Goal: Obtain resource: Download file/media

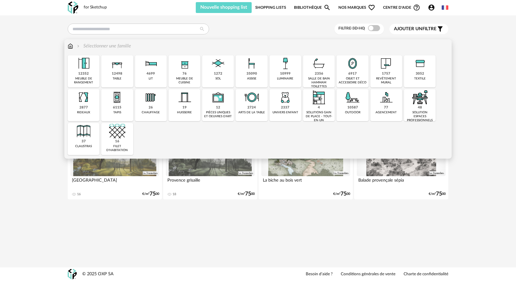
click at [119, 69] on img at bounding box center [117, 63] width 16 height 16
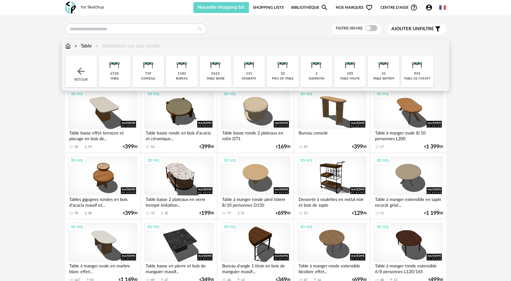
click at [115, 74] on div "6720" at bounding box center [114, 74] width 8 height 5
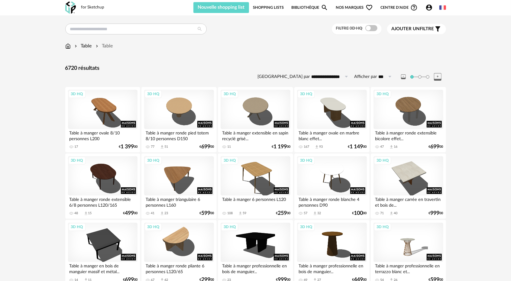
drag, startPoint x: 190, startPoint y: 109, endPoint x: 191, endPoint y: 88, distance: 20.6
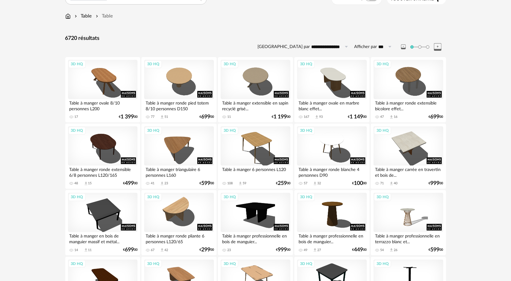
scroll to position [60, 0]
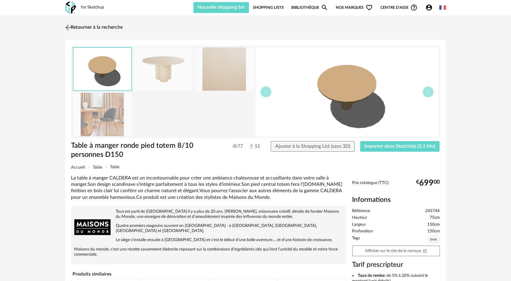
click at [69, 27] on img at bounding box center [68, 27] width 9 height 9
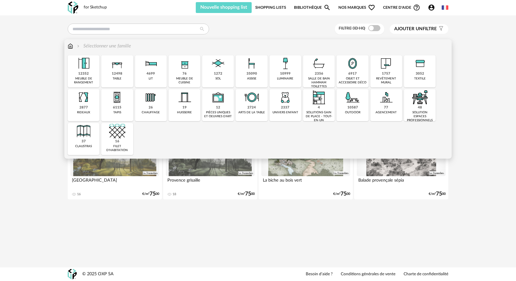
click at [114, 70] on img at bounding box center [117, 63] width 16 height 16
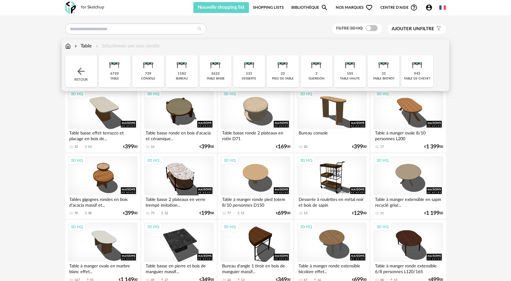
click at [113, 72] on div "6720" at bounding box center [114, 74] width 8 height 5
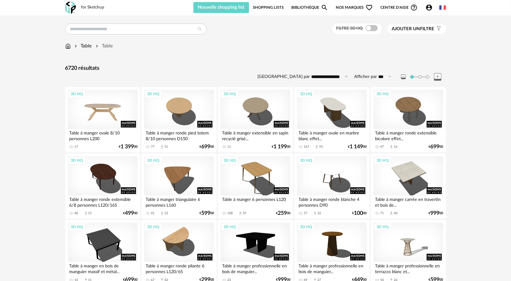
click at [87, 108] on div "3D HQ" at bounding box center [102, 109] width 69 height 39
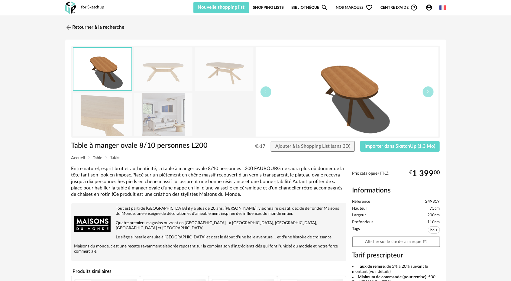
click at [161, 115] on img at bounding box center [163, 114] width 59 height 43
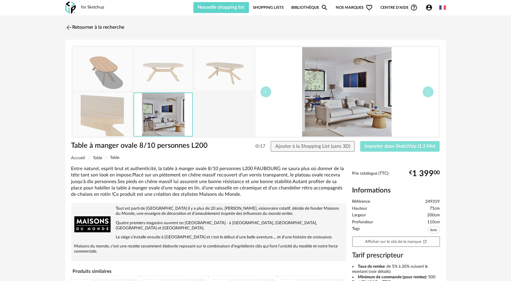
click at [388, 147] on span "Importer dans SketchUp (1,3 Mo)" at bounding box center [400, 146] width 71 height 5
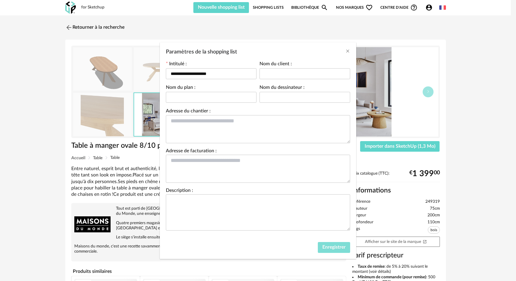
click at [327, 247] on span "Enregistrer" at bounding box center [333, 247] width 23 height 5
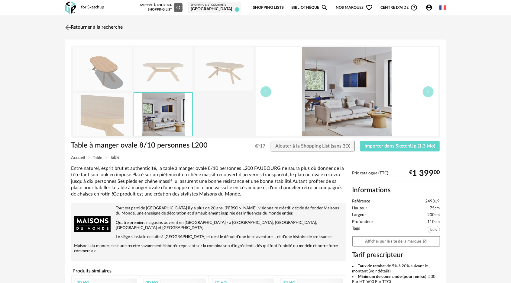
click at [68, 26] on img at bounding box center [68, 27] width 9 height 9
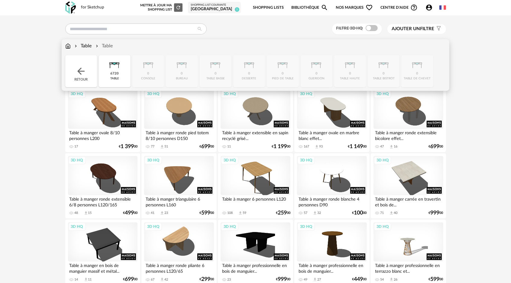
click at [69, 45] on img at bounding box center [67, 46] width 5 height 7
click at [80, 78] on div "Retour" at bounding box center [81, 71] width 32 height 32
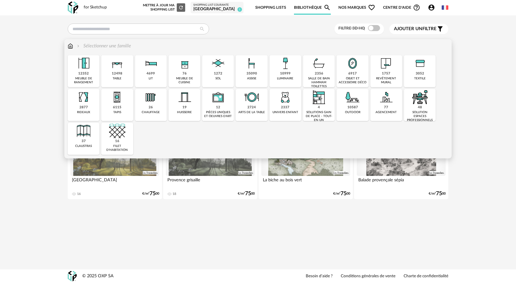
click at [184, 69] on img at bounding box center [184, 63] width 16 height 16
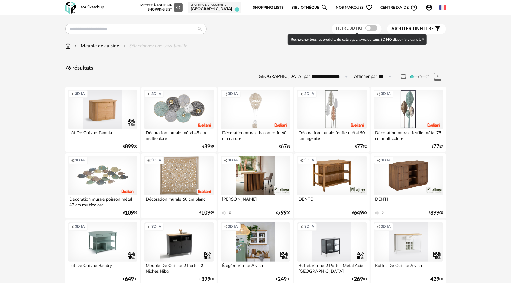
click at [368, 28] on span at bounding box center [371, 28] width 12 height 6
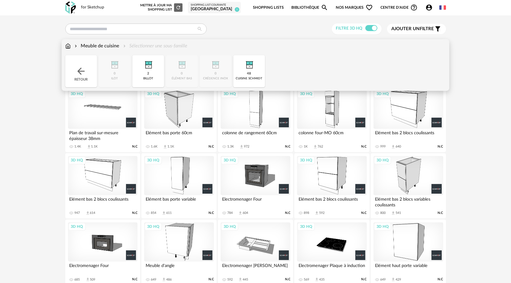
click at [246, 73] on div "48 cuisine schmidt" at bounding box center [249, 71] width 32 height 32
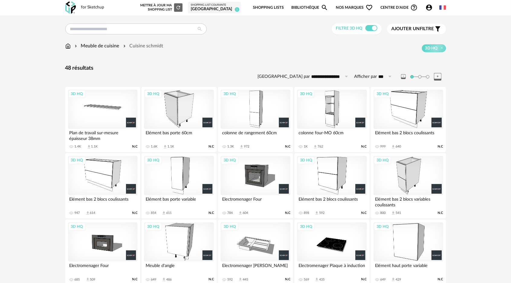
click at [268, 108] on div "3D HQ" at bounding box center [254, 109] width 69 height 39
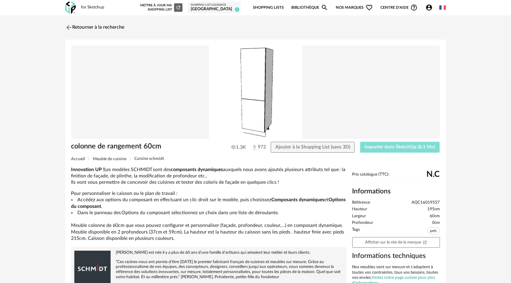
click at [393, 149] on span "Importer dans SketchUp (8,1 Mo)" at bounding box center [400, 147] width 71 height 5
click at [66, 26] on img at bounding box center [68, 27] width 9 height 9
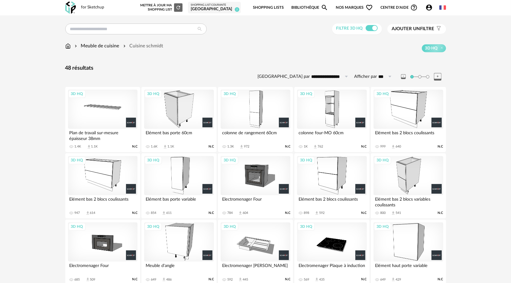
click at [410, 109] on div "3D HQ" at bounding box center [407, 109] width 69 height 39
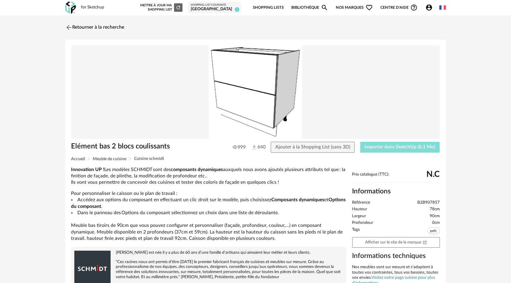
click at [375, 144] on button "Importer dans SketchUp (8,1 Mo)" at bounding box center [400, 147] width 80 height 11
click at [67, 25] on img at bounding box center [68, 27] width 9 height 9
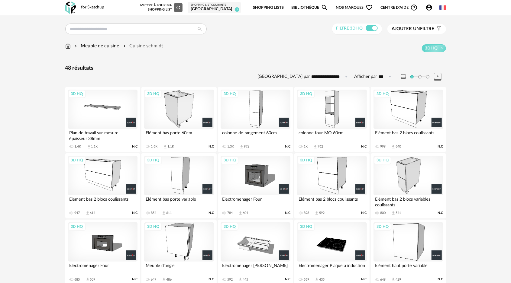
click at [324, 171] on div "3D HQ" at bounding box center [331, 175] width 69 height 39
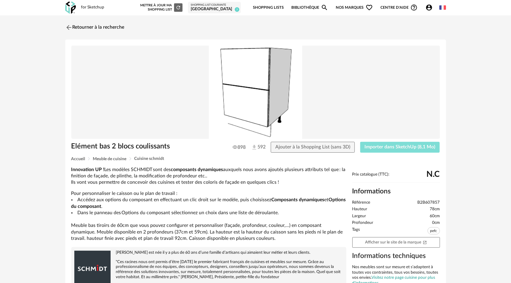
click at [384, 148] on span "Importer dans SketchUp (8,1 Mo)" at bounding box center [400, 147] width 71 height 5
click at [18, 107] on div "Retourner à la recherche Elément bas 2 blocs coulissants 898 592 Ajouter à la S…" at bounding box center [255, 230] width 511 height 431
click at [397, 145] on span "Importer dans SketchUp (8,1 Mo)" at bounding box center [400, 147] width 71 height 5
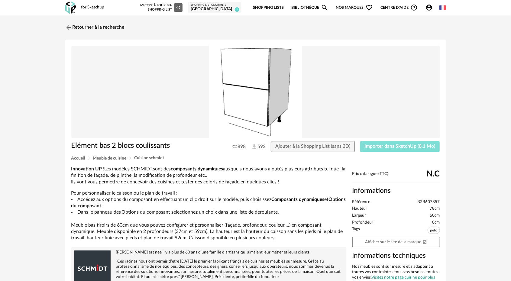
drag, startPoint x: 0, startPoint y: 0, endPoint x: 410, endPoint y: 147, distance: 435.0
click at [410, 147] on span "Importer dans SketchUp (8,1 Mo)" at bounding box center [400, 146] width 71 height 5
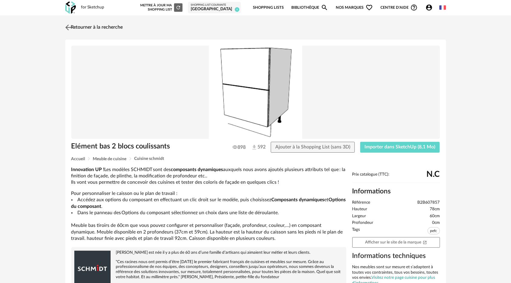
click at [67, 27] on img at bounding box center [68, 27] width 9 height 9
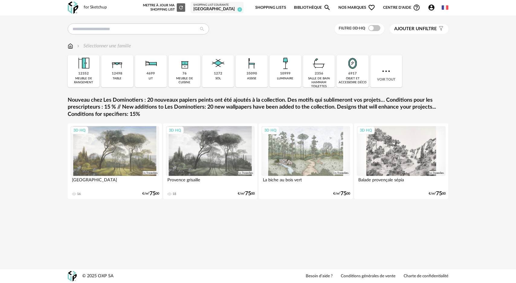
click at [71, 45] on img at bounding box center [70, 46] width 5 height 7
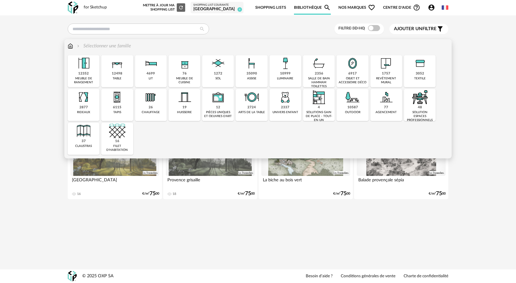
click at [251, 76] on div "35090 assise" at bounding box center [252, 71] width 32 height 32
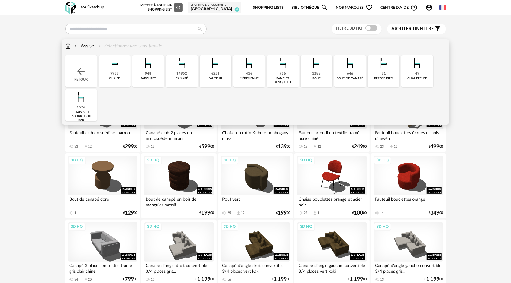
click at [179, 72] on div "14952" at bounding box center [182, 74] width 11 height 5
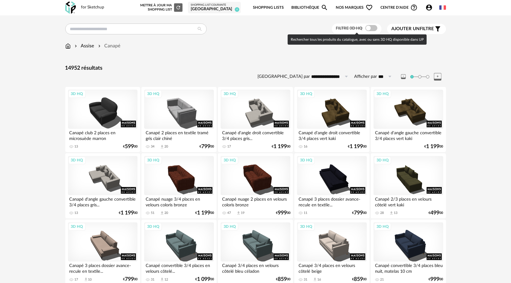
click at [368, 29] on span at bounding box center [371, 28] width 12 height 6
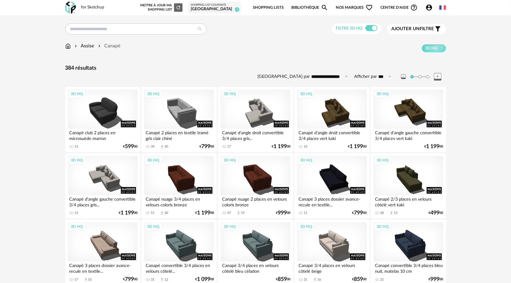
click at [420, 30] on span "Ajouter un filtre" at bounding box center [412, 29] width 43 height 6
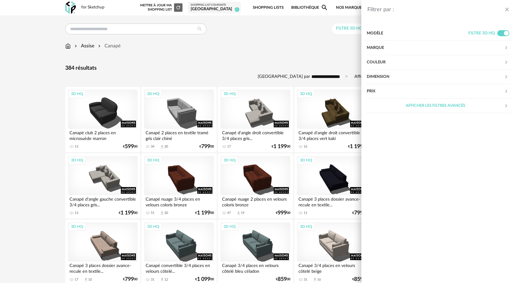
click at [394, 50] on div "Marque" at bounding box center [435, 48] width 137 height 14
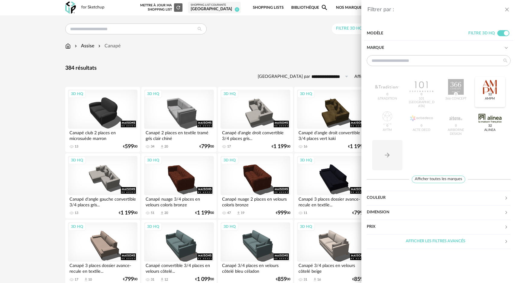
click at [484, 88] on div at bounding box center [490, 87] width 24 height 16
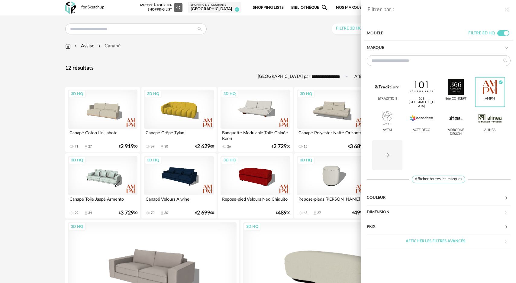
click at [22, 107] on div "Filtrer par : Modèle Filtre 3D HQ Marque &tradition 101 Copenhagen 366 Concept …" at bounding box center [258, 141] width 516 height 283
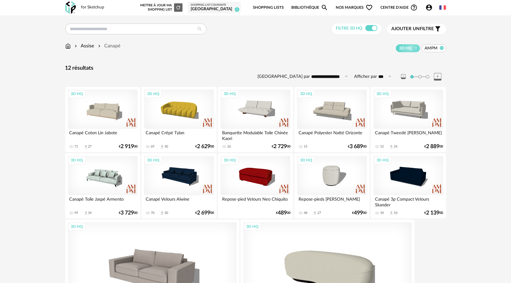
click at [442, 48] on icon at bounding box center [441, 48] width 4 height 4
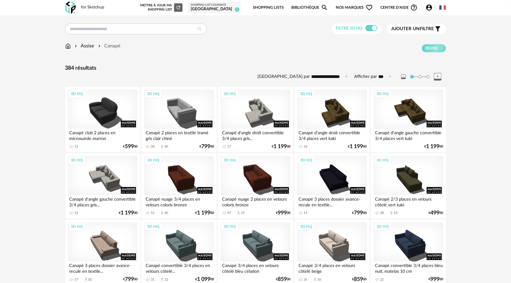
click at [410, 28] on span "Ajouter un" at bounding box center [405, 29] width 28 height 5
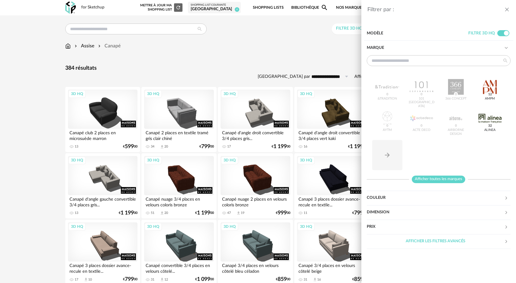
click at [443, 181] on span "Afficher toutes les marques" at bounding box center [438, 180] width 53 height 8
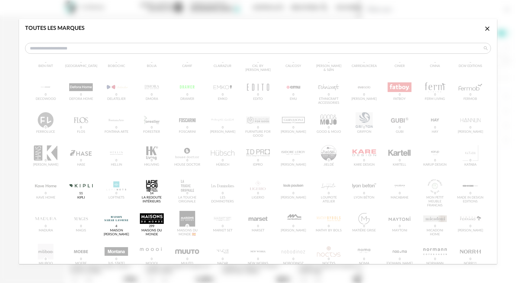
scroll to position [91, 0]
click at [147, 187] on div "dialog" at bounding box center [152, 185] width 24 height 16
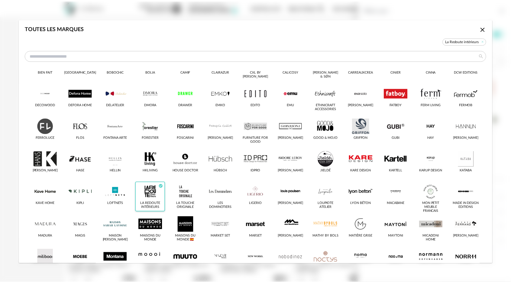
scroll to position [98, 0]
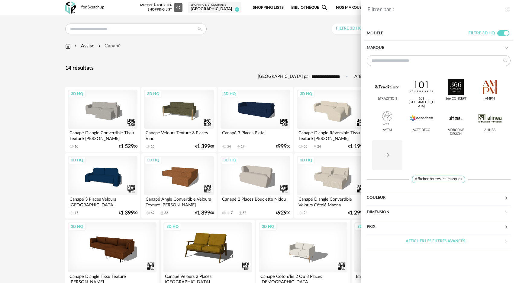
click at [278, 48] on div "Filtrer par : Modèle Filtre 3D HQ Marque &tradition 101 Copenhagen 366 Concept …" at bounding box center [258, 141] width 516 height 283
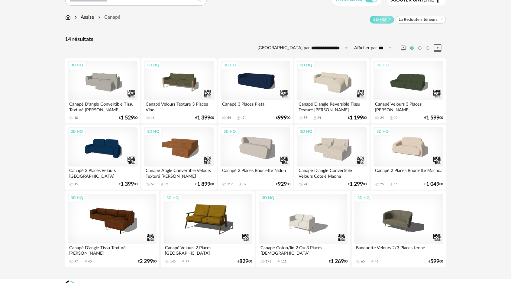
scroll to position [38, 0]
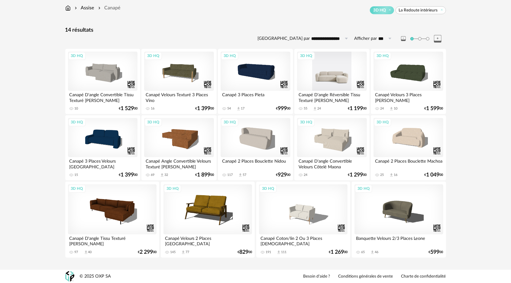
click at [343, 80] on div "3D HQ" at bounding box center [331, 71] width 69 height 39
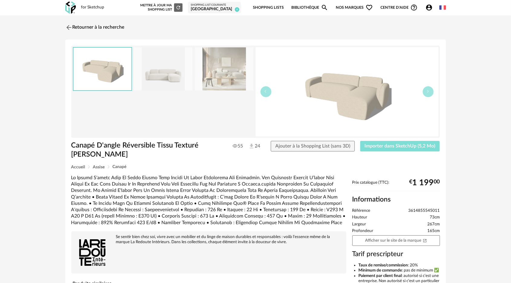
click at [392, 148] on span "Importer dans SketchUp (5,2 Mo)" at bounding box center [400, 146] width 71 height 5
click at [69, 27] on img at bounding box center [68, 27] width 9 height 9
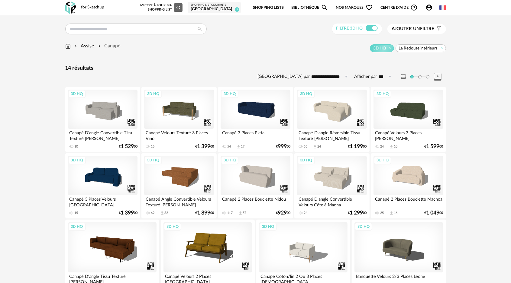
scroll to position [38, 0]
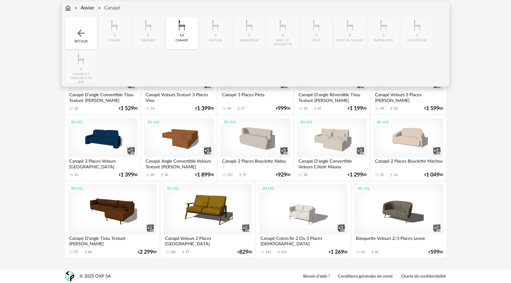
click at [69, 7] on img at bounding box center [67, 8] width 5 height 7
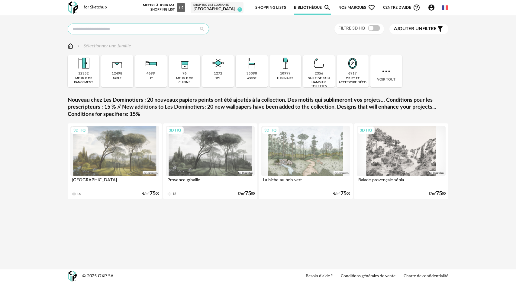
click at [81, 31] on input "text" at bounding box center [138, 29] width 141 height 11
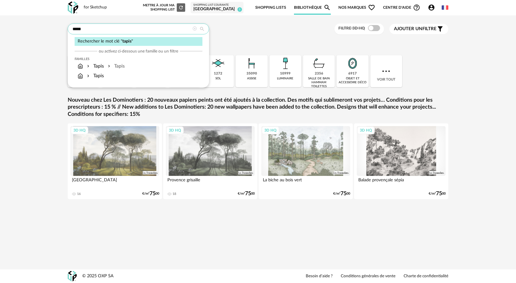
type input "*****"
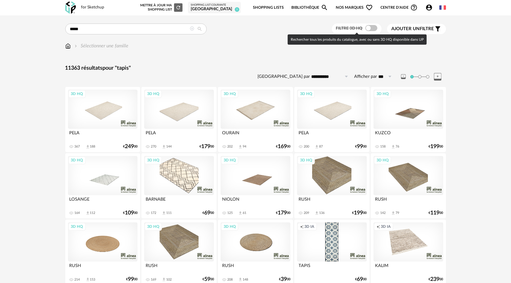
click at [365, 26] on div at bounding box center [371, 28] width 12 height 6
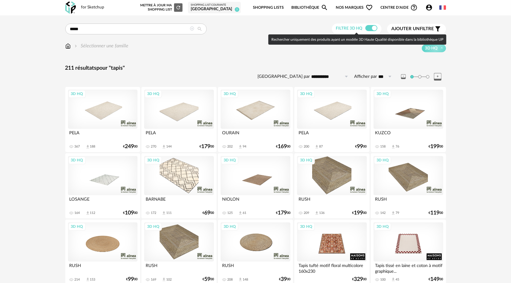
click at [374, 27] on span at bounding box center [371, 28] width 12 height 6
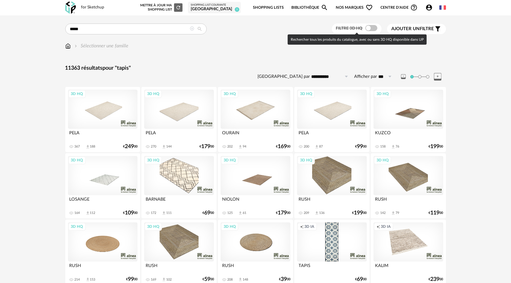
click at [366, 29] on span at bounding box center [371, 28] width 12 height 6
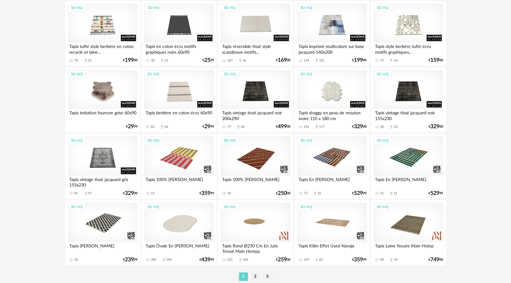
scroll to position [1172, 0]
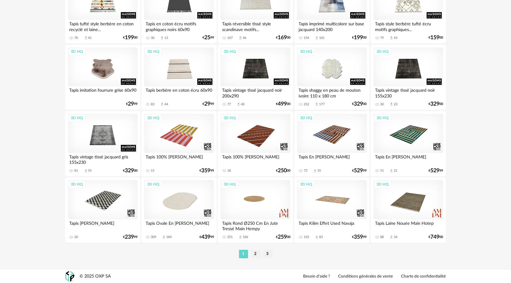
click at [256, 254] on li "2" at bounding box center [255, 254] width 9 height 8
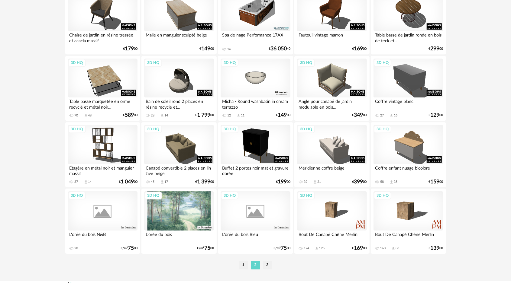
scroll to position [1172, 0]
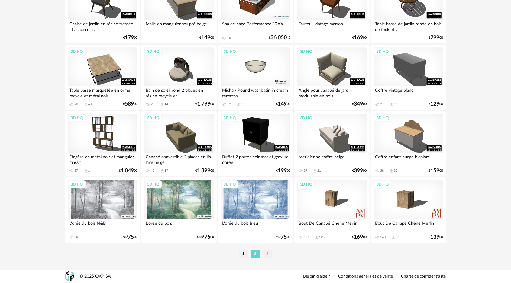
click at [270, 255] on li "3" at bounding box center [267, 254] width 9 height 8
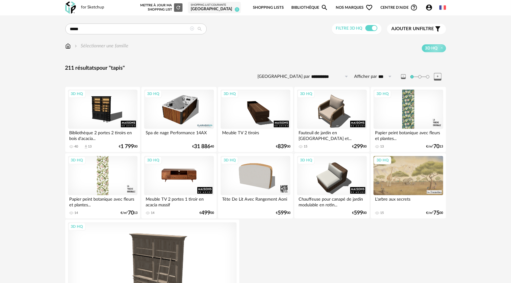
scroll to position [98, 0]
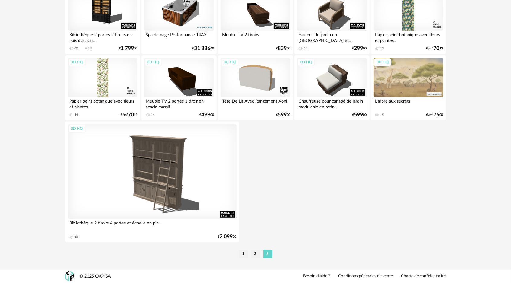
click at [245, 255] on li "1" at bounding box center [243, 254] width 9 height 8
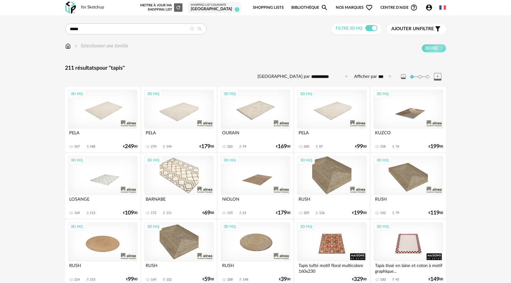
click at [182, 113] on div "3D HQ" at bounding box center [178, 109] width 69 height 39
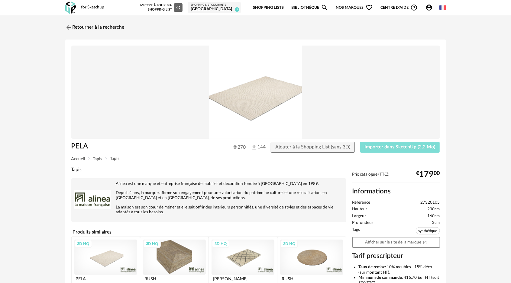
click at [410, 148] on span "Importer dans SketchUp (2,2 Mo)" at bounding box center [400, 147] width 71 height 5
click at [68, 26] on img at bounding box center [68, 27] width 9 height 9
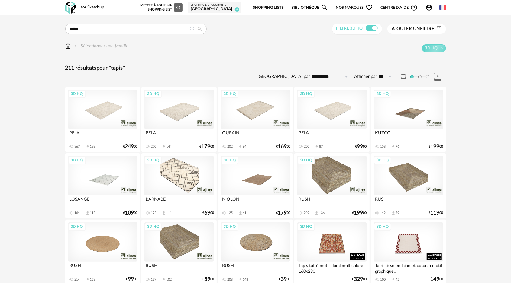
click at [66, 46] on img at bounding box center [67, 46] width 5 height 7
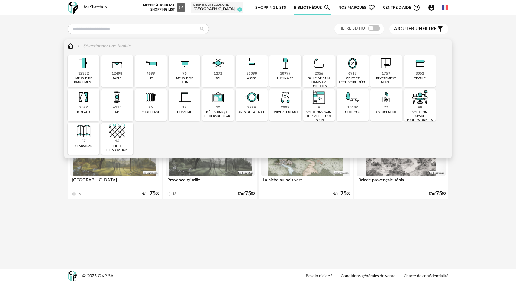
click at [222, 69] on img at bounding box center [218, 63] width 16 height 16
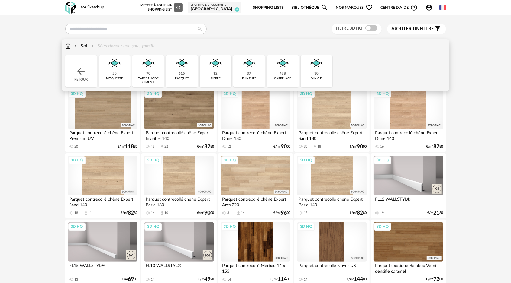
click at [68, 47] on img at bounding box center [67, 46] width 5 height 7
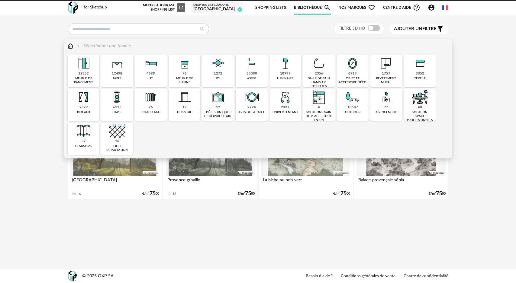
click at [246, 72] on img at bounding box center [251, 63] width 16 height 16
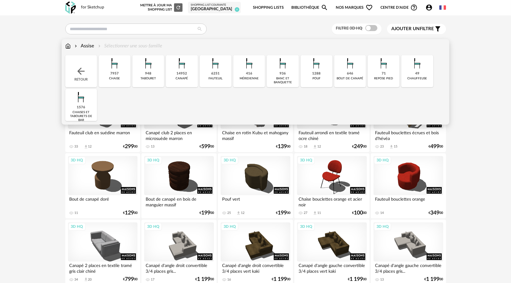
click at [214, 72] on div "6251" at bounding box center [215, 74] width 8 height 5
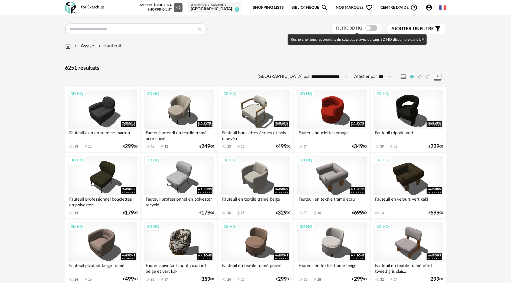
click at [370, 29] on span at bounding box center [371, 28] width 12 height 6
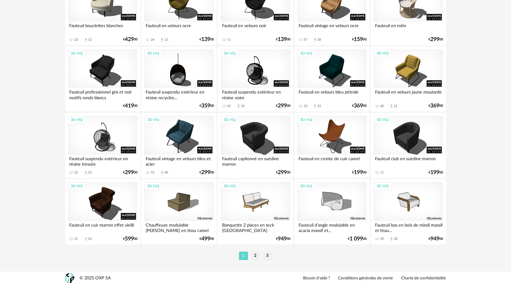
scroll to position [1172, 0]
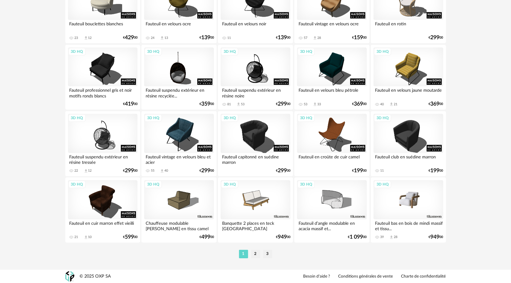
click at [416, 199] on div "3D HQ" at bounding box center [407, 199] width 69 height 39
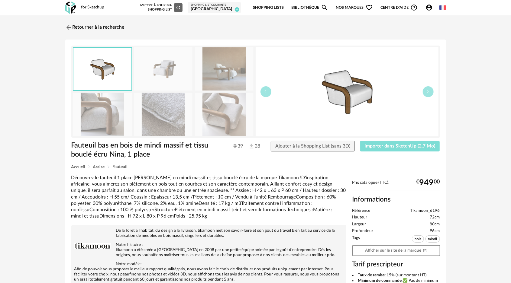
click at [393, 145] on span "Importer dans SketchUp (2,7 Mo)" at bounding box center [400, 146] width 71 height 5
click at [392, 147] on span "Importer dans SketchUp (2,7 Mo)" at bounding box center [400, 146] width 71 height 5
